Goal: Answer question/provide support

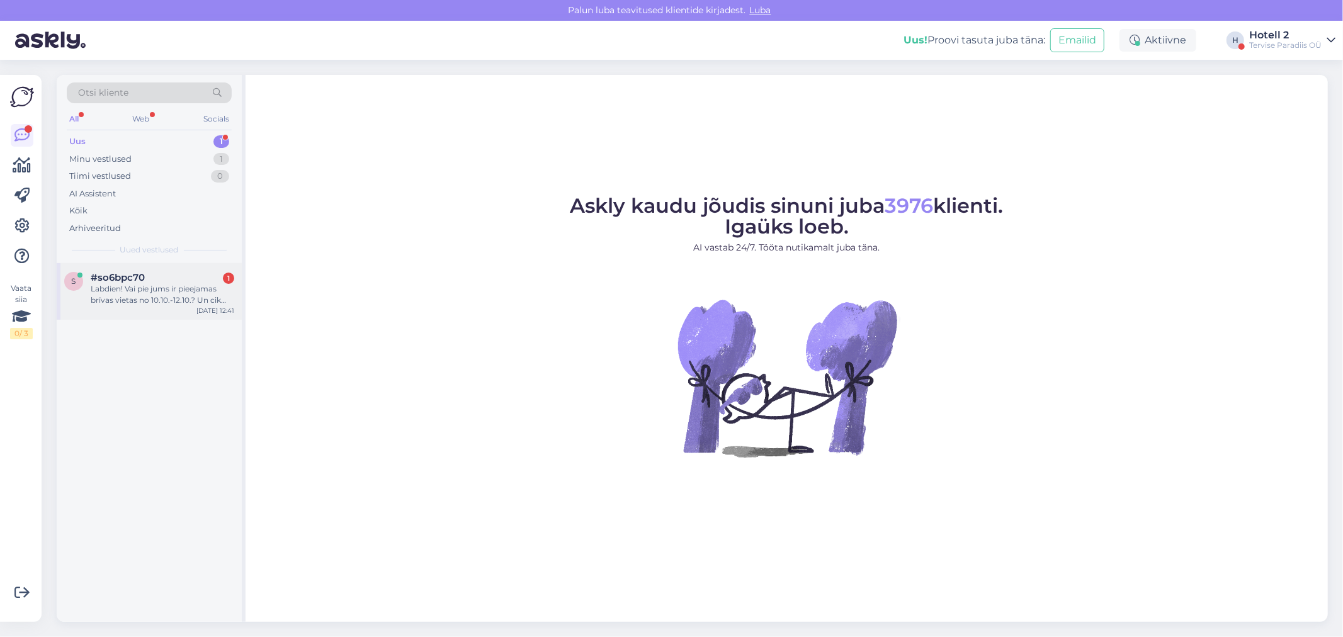
click at [173, 266] on div "s #so6bpc70 1 Labdien! Vai pie jums ir pieejamas brīvas vietas no 10.10.-12.10.…" at bounding box center [149, 291] width 185 height 57
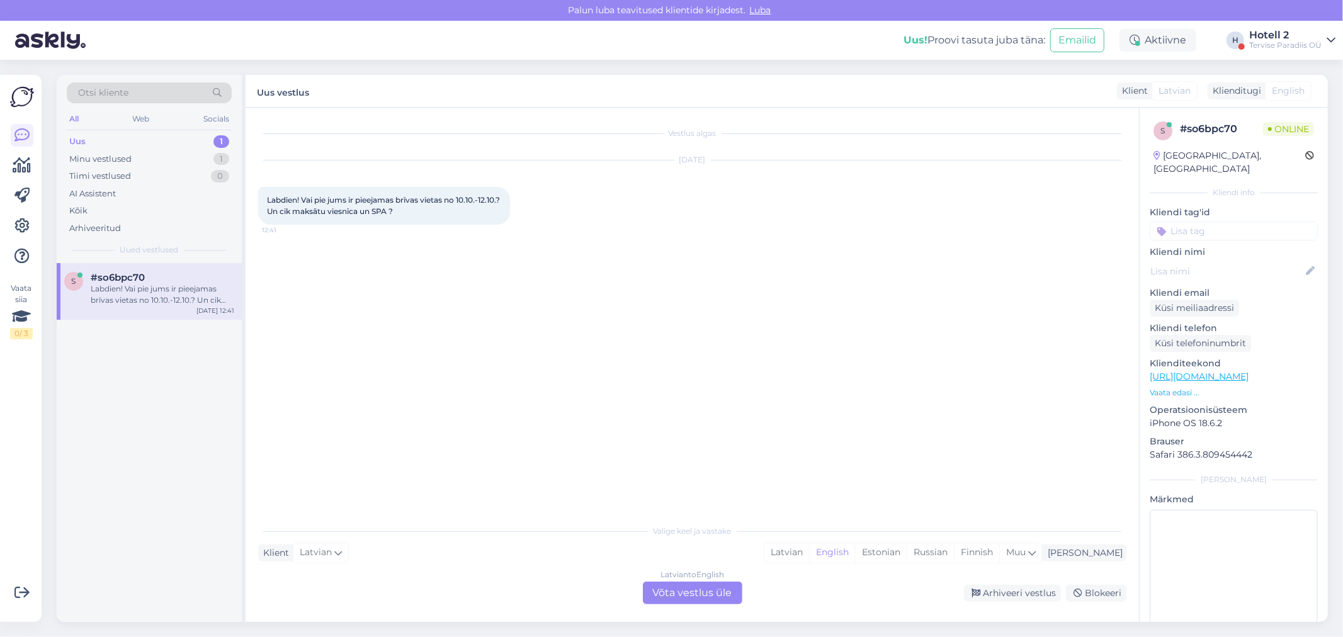
click at [662, 579] on div "Latvian to English" at bounding box center [693, 574] width 64 height 11
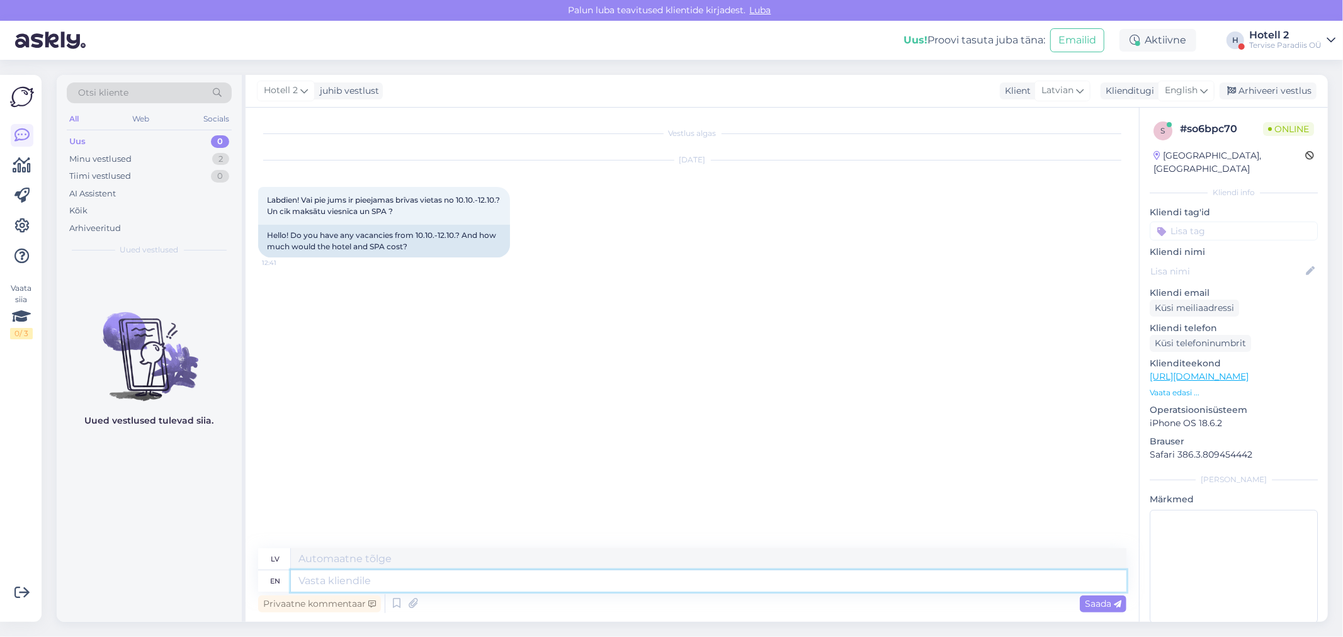
click at [294, 588] on textarea at bounding box center [709, 580] width 836 height 21
type textarea "Hello!"
type textarea "Sveiki!"
type textarea "Hello! Yes,"
type textarea "Sveiki! Jā"
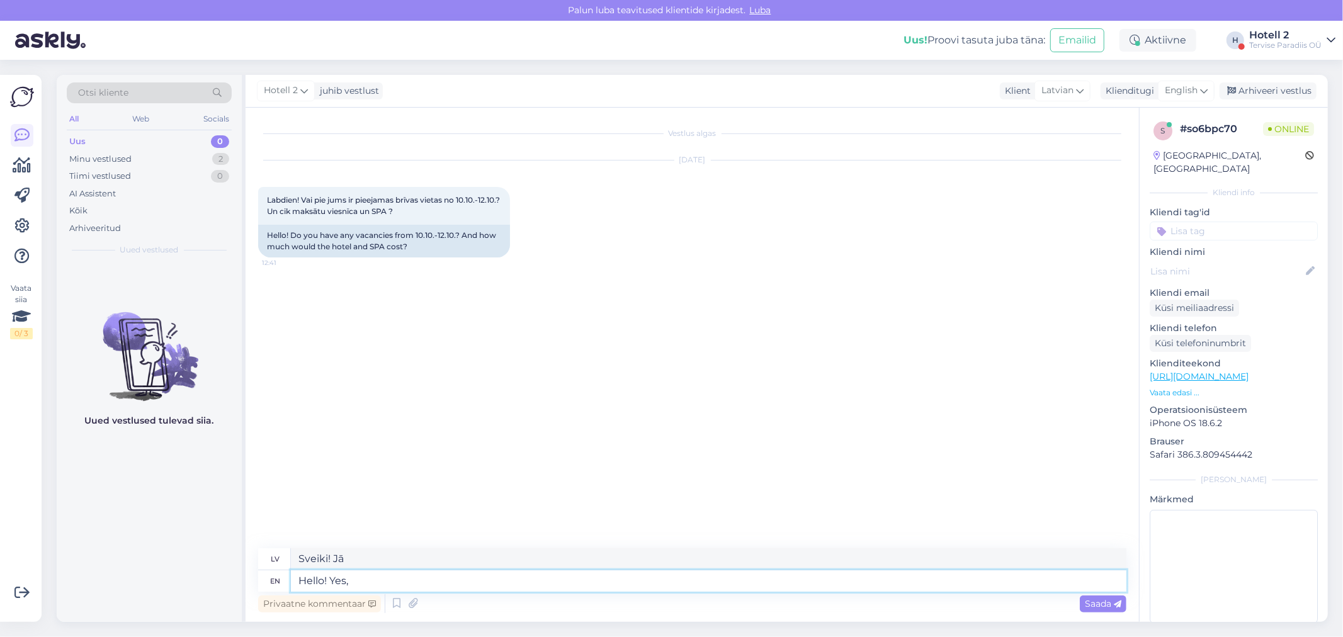
type textarea "Hello! Yes,"
type textarea "Sveiki! Jā,"
type textarea "Hello! Yes, here"
type textarea "Sveiki! Jā, šeit"
type textarea "Hello! Yes, here you c"
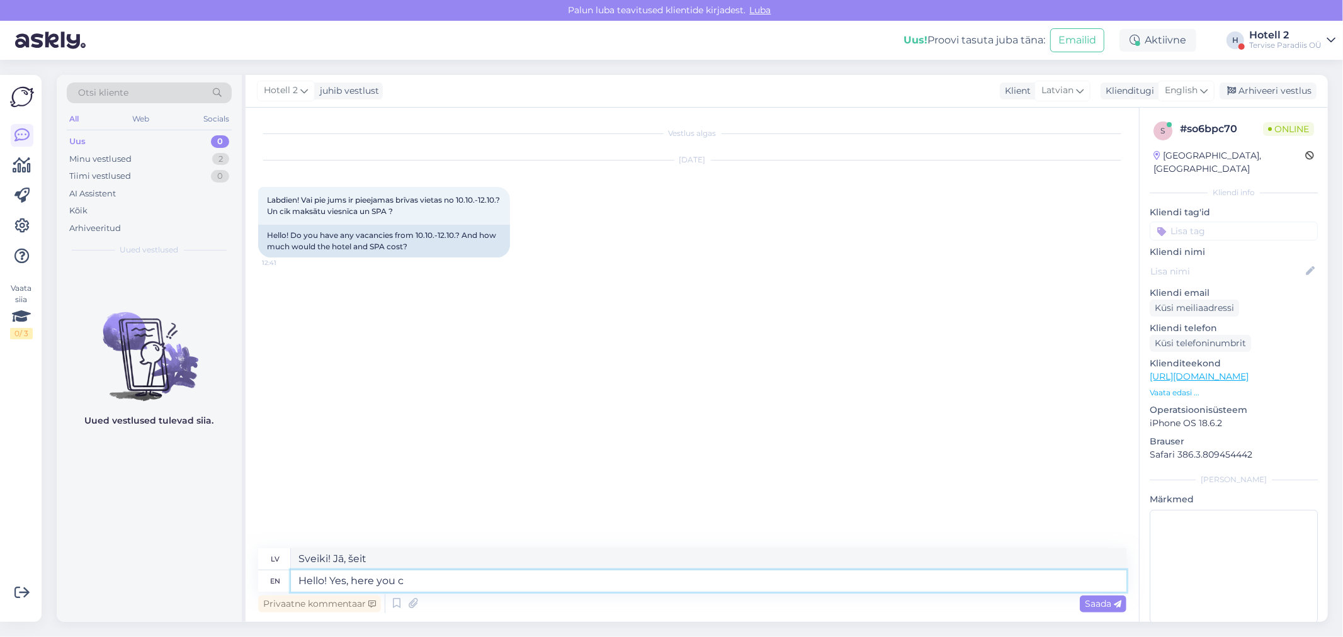
type textarea "Sveiki! Jā, šeit jūs"
type textarea "Hello! Yes, here you can l"
type textarea "Sveiki! Jā, šeit jūs varat"
type textarea "Hello! Yes, here you can look"
type textarea "Sveiki! Jā, šeit jūs varat apskatīties"
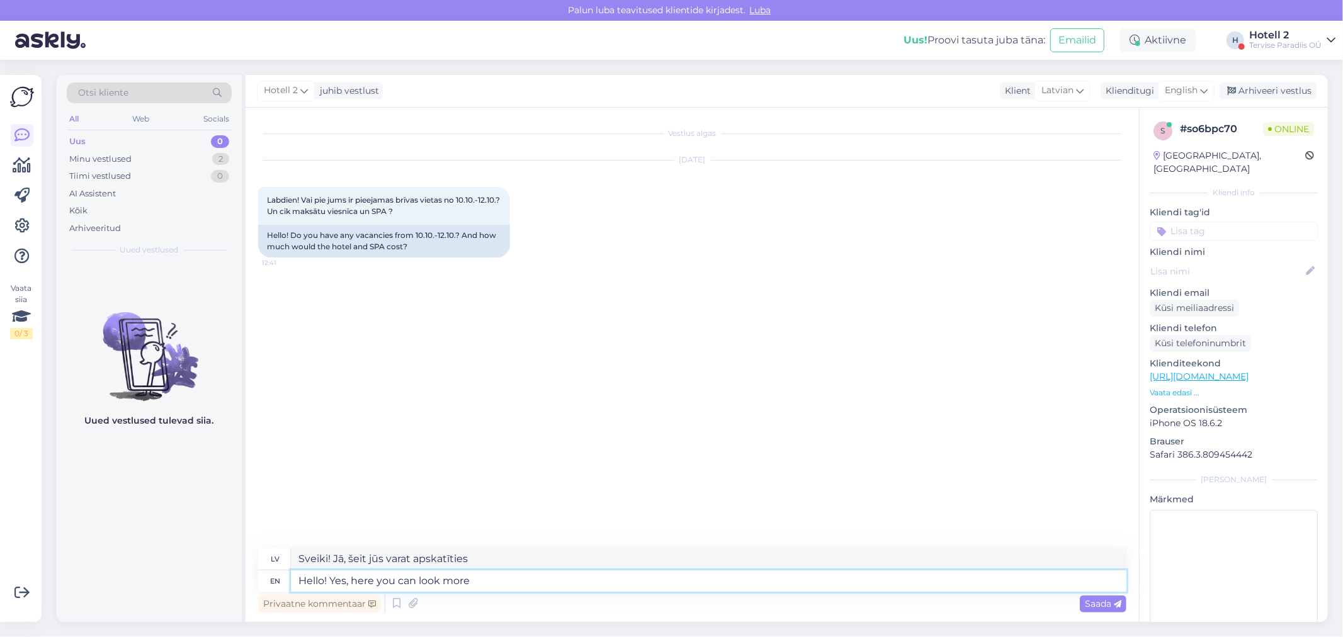
type textarea "Hello! Yes, here you can look more"
type textarea "Sveiki! Jā, šeit jūs varat apskatīt vairāk"
type textarea "Hello! Yes, here you can look more closely"
type textarea "Sveiki! Jā, šeit jūs varat apskatīt tuvāk"
paste textarea "[URL][DOMAIN_NAME]"
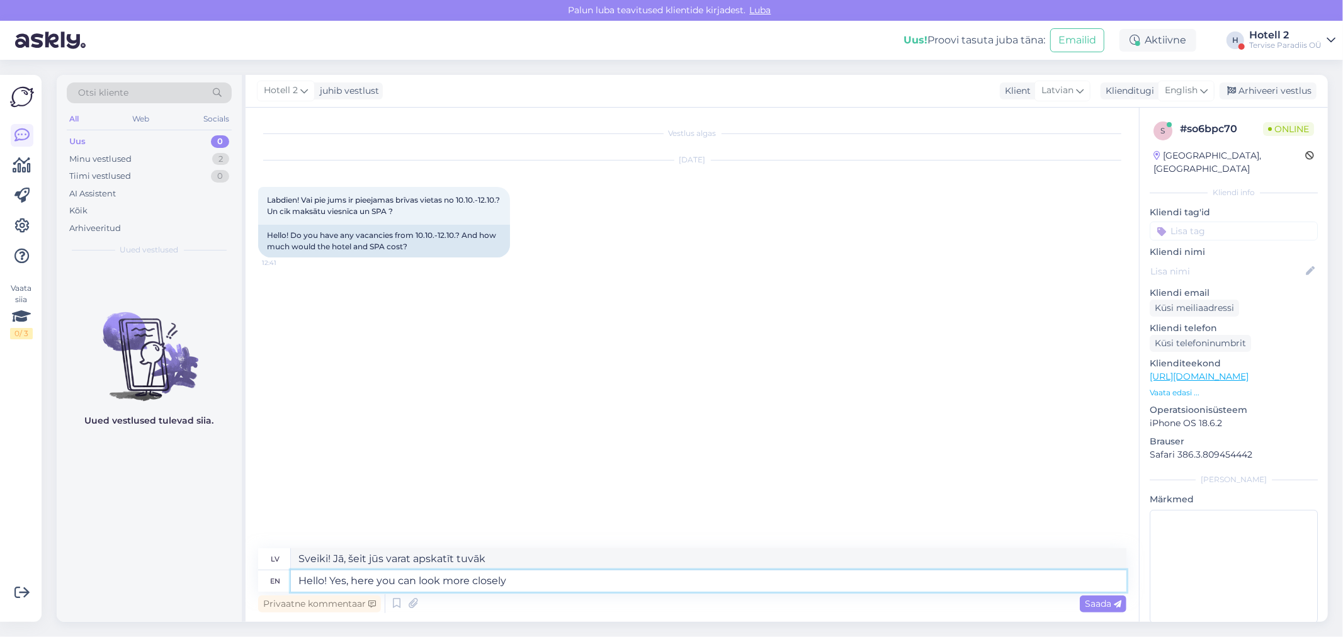
type textarea "Hello! Yes, here you can look more closely [URL][DOMAIN_NAME]"
type textarea "Sveiki! Jā, šeit varat apskatīt tuvāk [URL][DOMAIN_NAME] !/accommodation/search…"
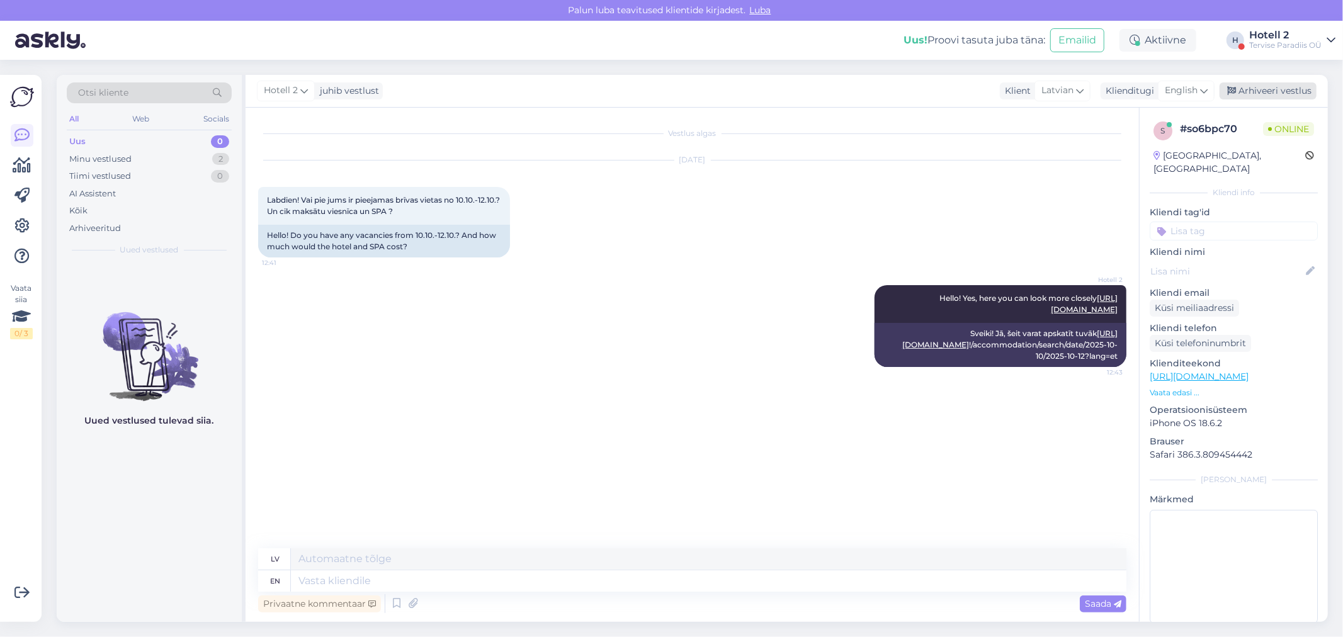
click at [1269, 89] on div "Arhiveeri vestlus" at bounding box center [1268, 90] width 97 height 17
